Goal: Information Seeking & Learning: Understand process/instructions

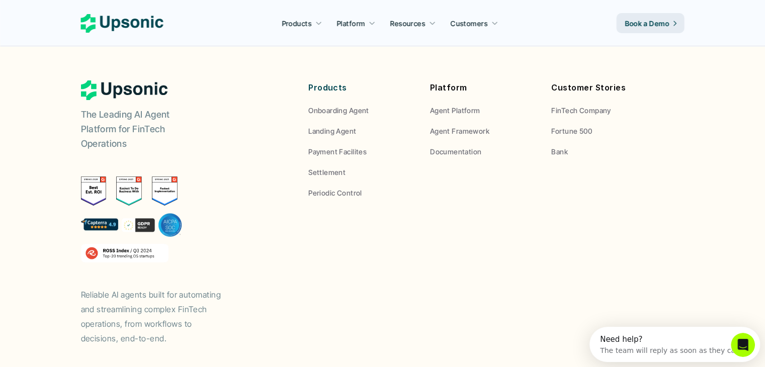
scroll to position [3843, 0]
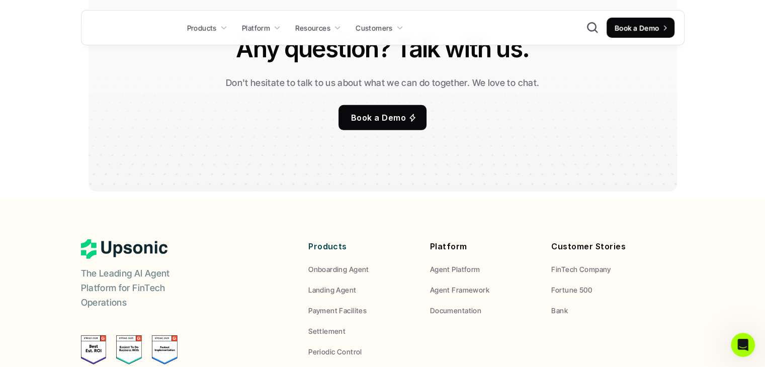
scroll to position [6758, 0]
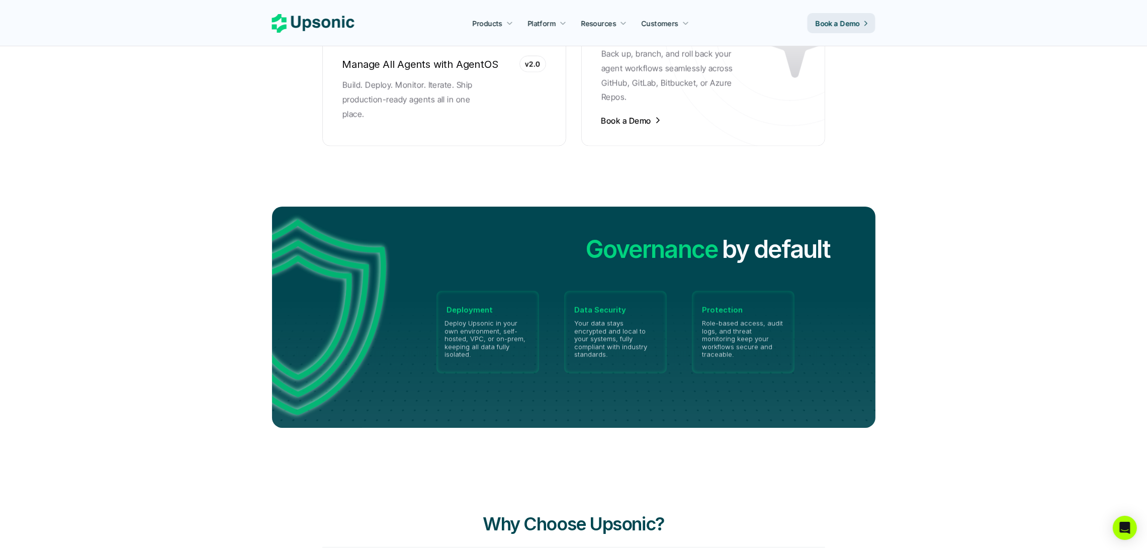
scroll to position [2484, 0]
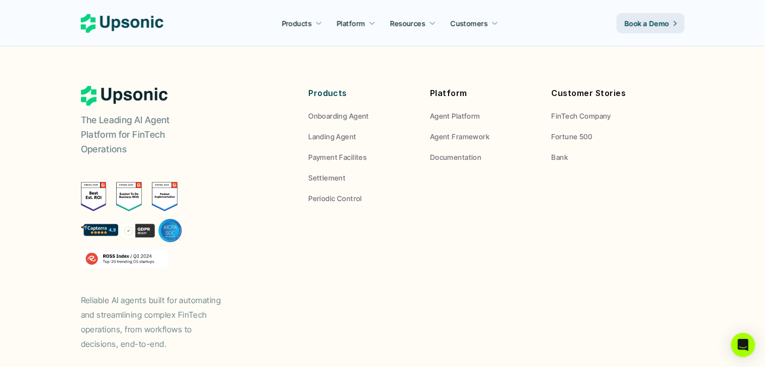
scroll to position [3836, 0]
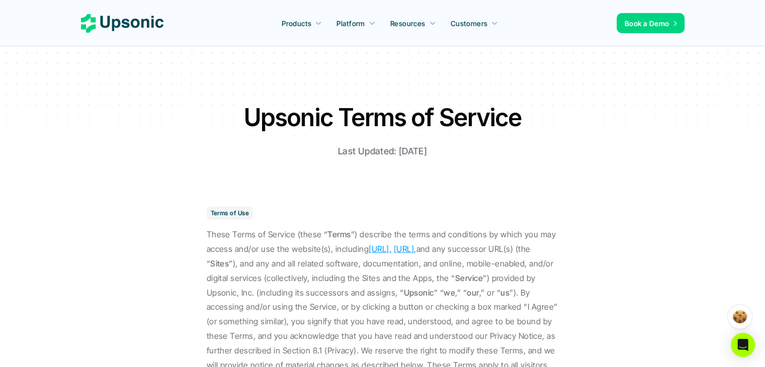
scroll to position [1666, 0]
